Goal: Task Accomplishment & Management: Manage account settings

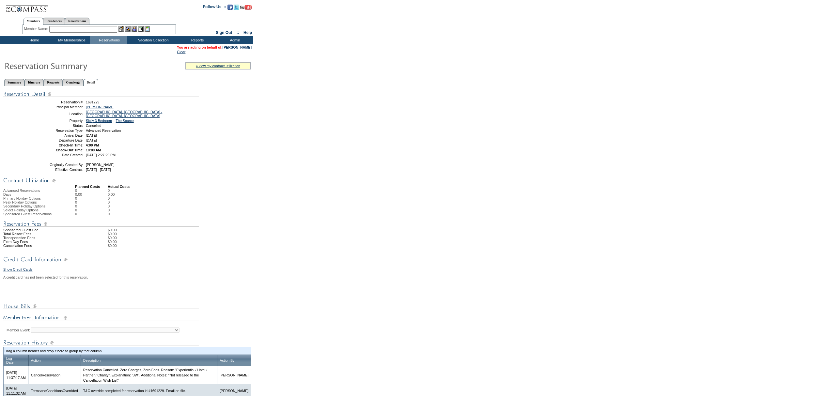
click at [20, 79] on link "Summary" at bounding box center [14, 82] width 20 height 7
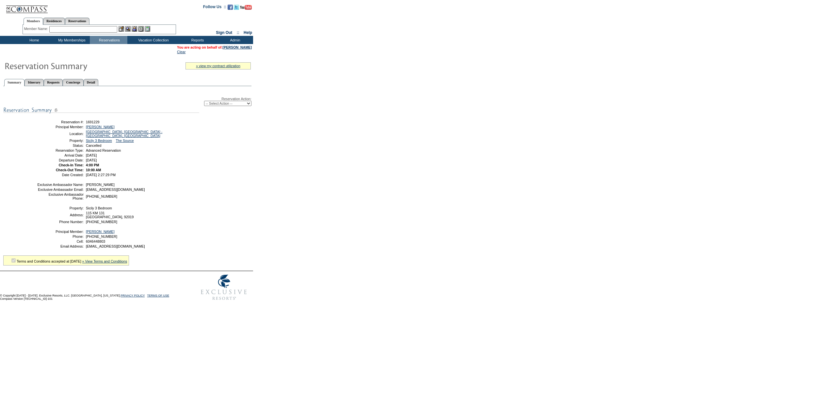
click at [226, 105] on select "-- Select Action -- Modify Reservation Dates Modify Reservation Cost Modify Occ…" at bounding box center [227, 103] width 47 height 5
select select "ChangeCost"
click at [204, 101] on select "-- Select Action -- Modify Reservation Dates Modify Reservation Cost Modify Occ…" at bounding box center [227, 103] width 47 height 5
